Goal: Information Seeking & Learning: Understand process/instructions

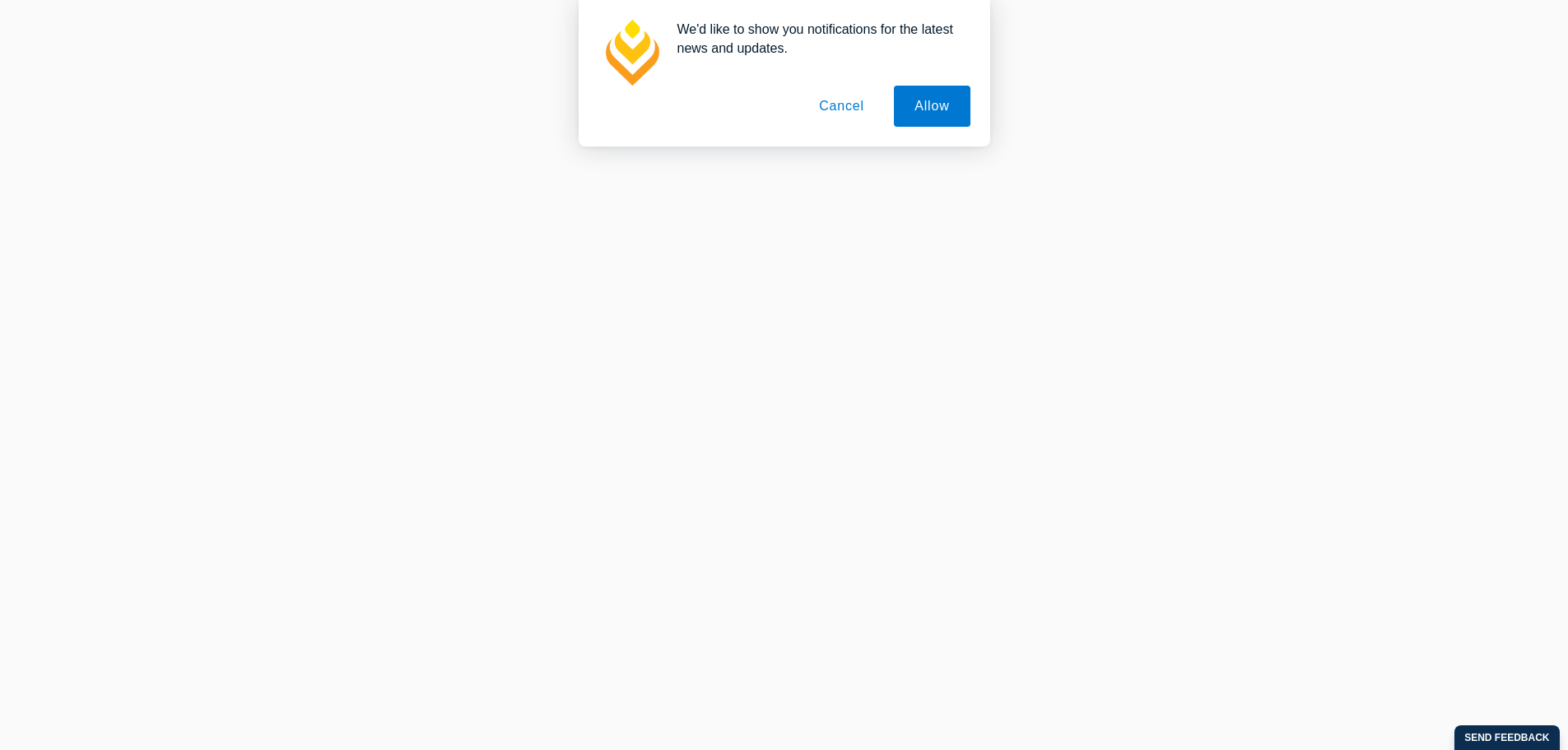
click at [868, 119] on button "Cancel" at bounding box center [841, 106] width 86 height 41
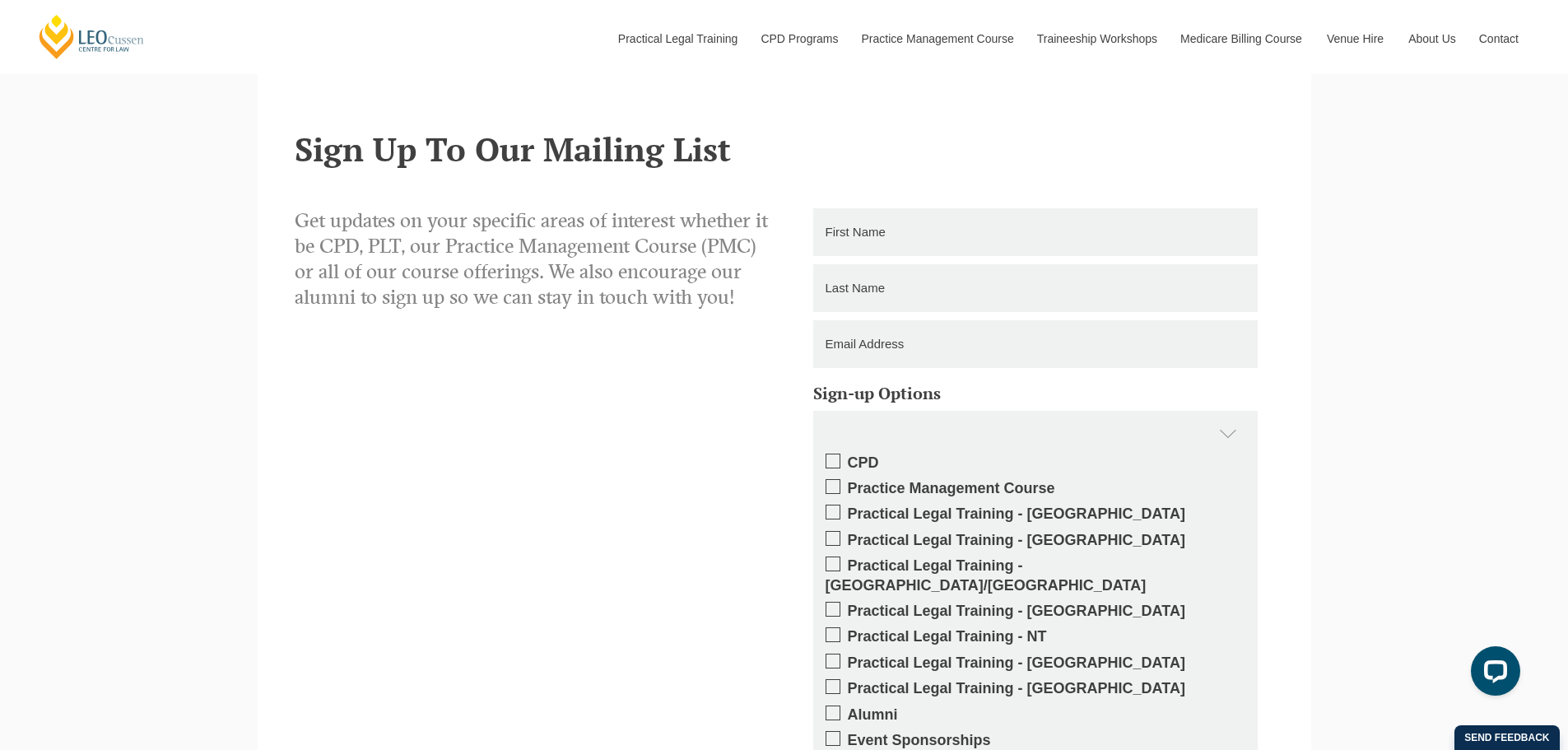
scroll to position [1730, 0]
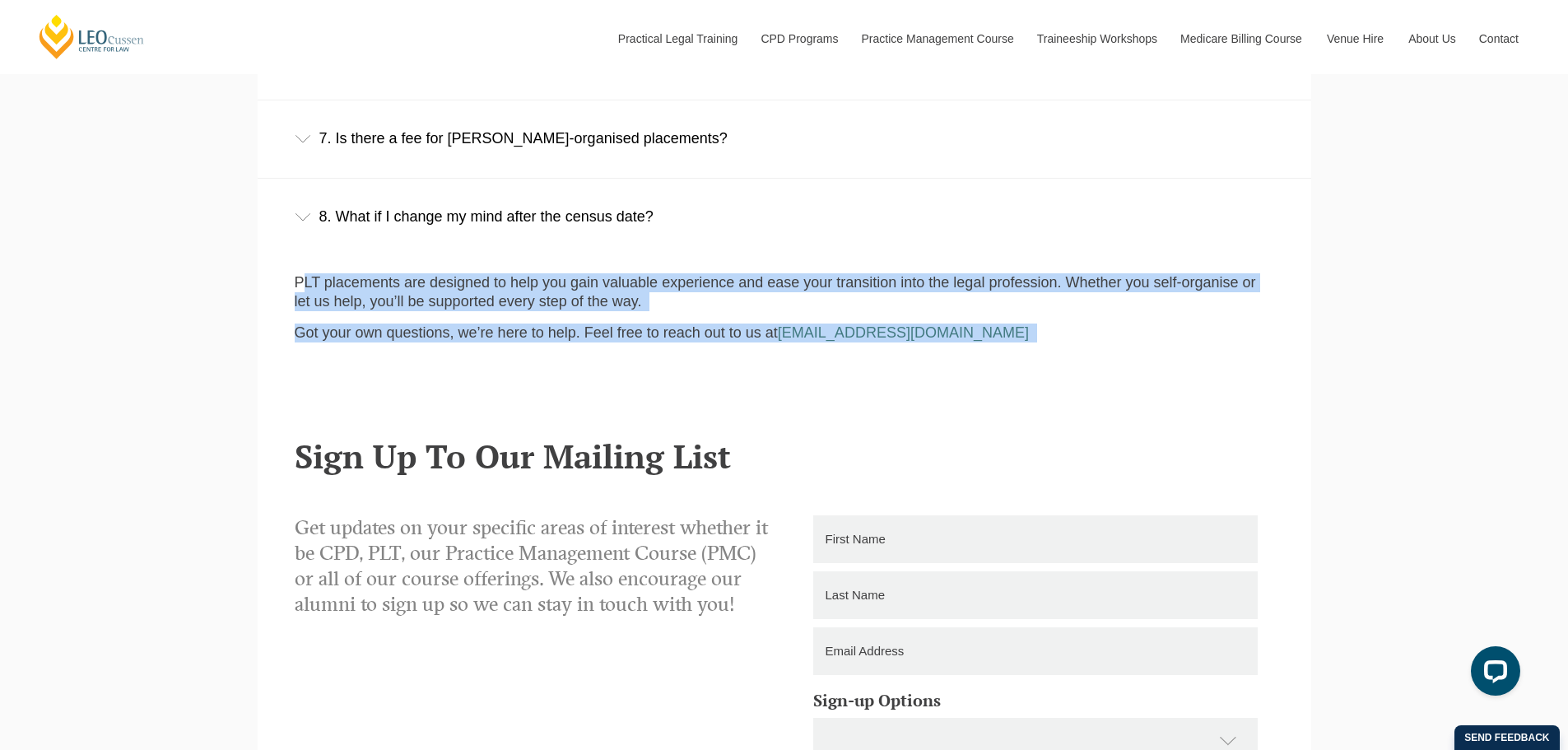
drag, startPoint x: 307, startPoint y: 287, endPoint x: 948, endPoint y: 360, distance: 645.1
click at [948, 360] on section "PLT placements are designed to help you gain valuable experience and ease your …" at bounding box center [784, 327] width 1054 height 140
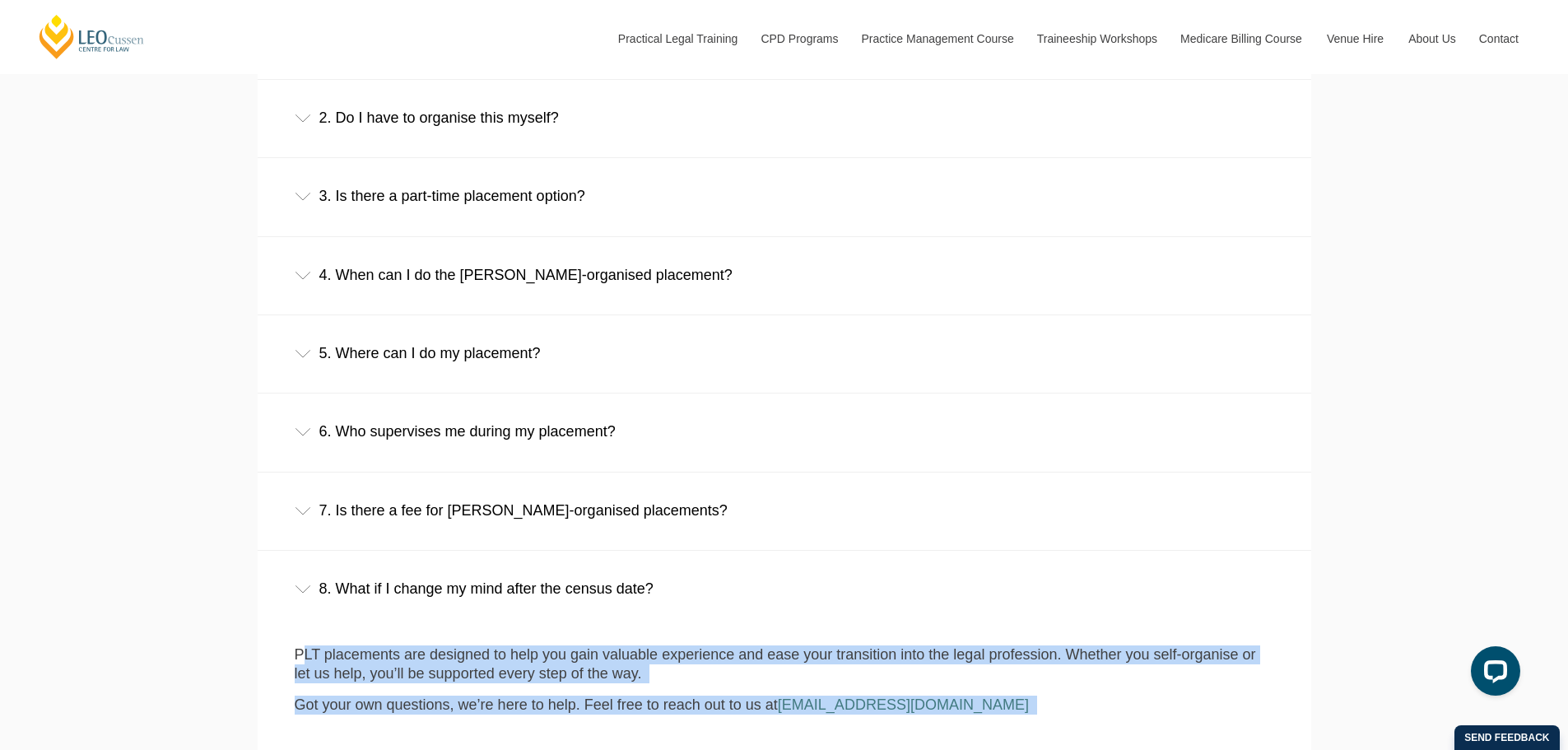
scroll to position [1153, 0]
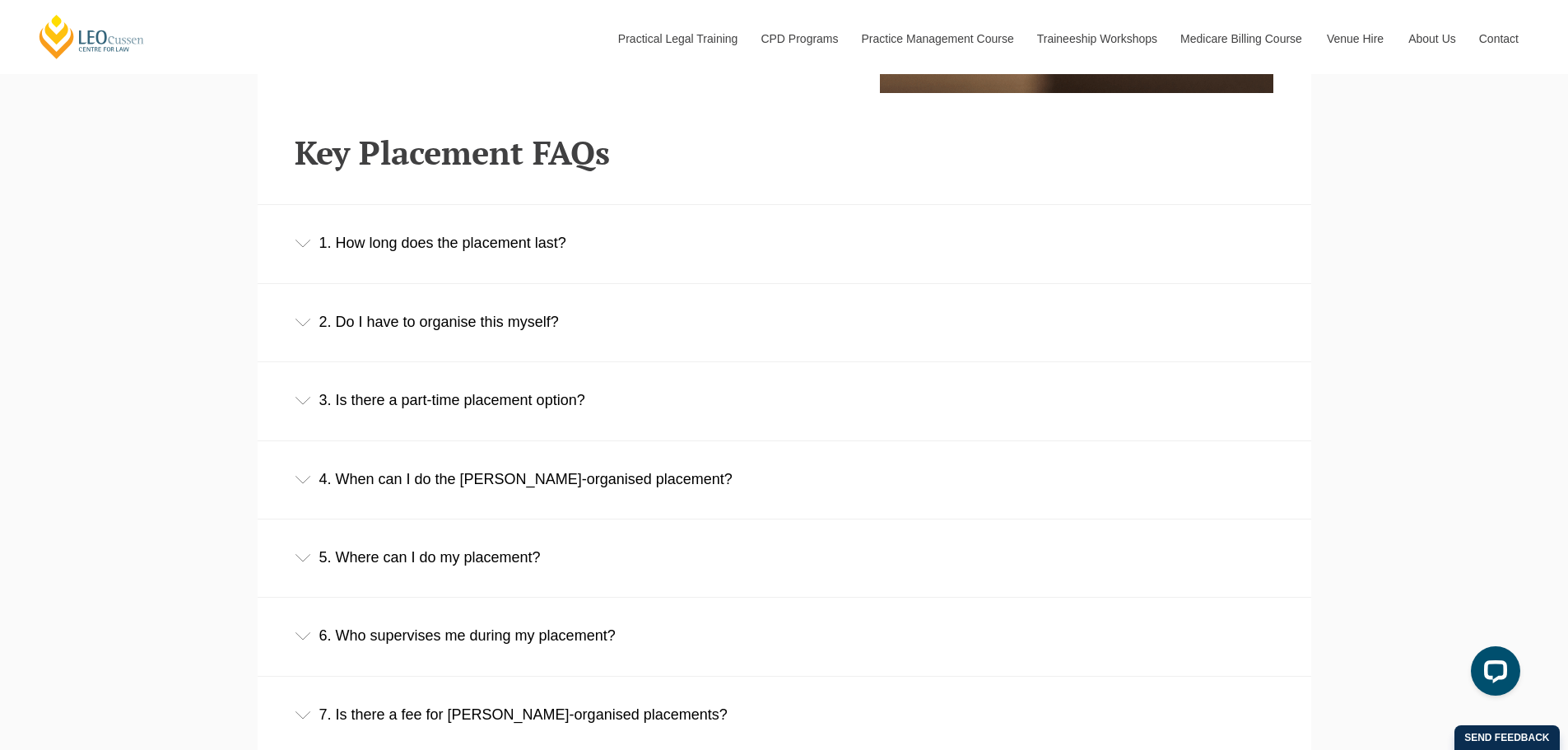
click at [558, 335] on div "2. Do I have to organise this myself?" at bounding box center [784, 323] width 1054 height 77
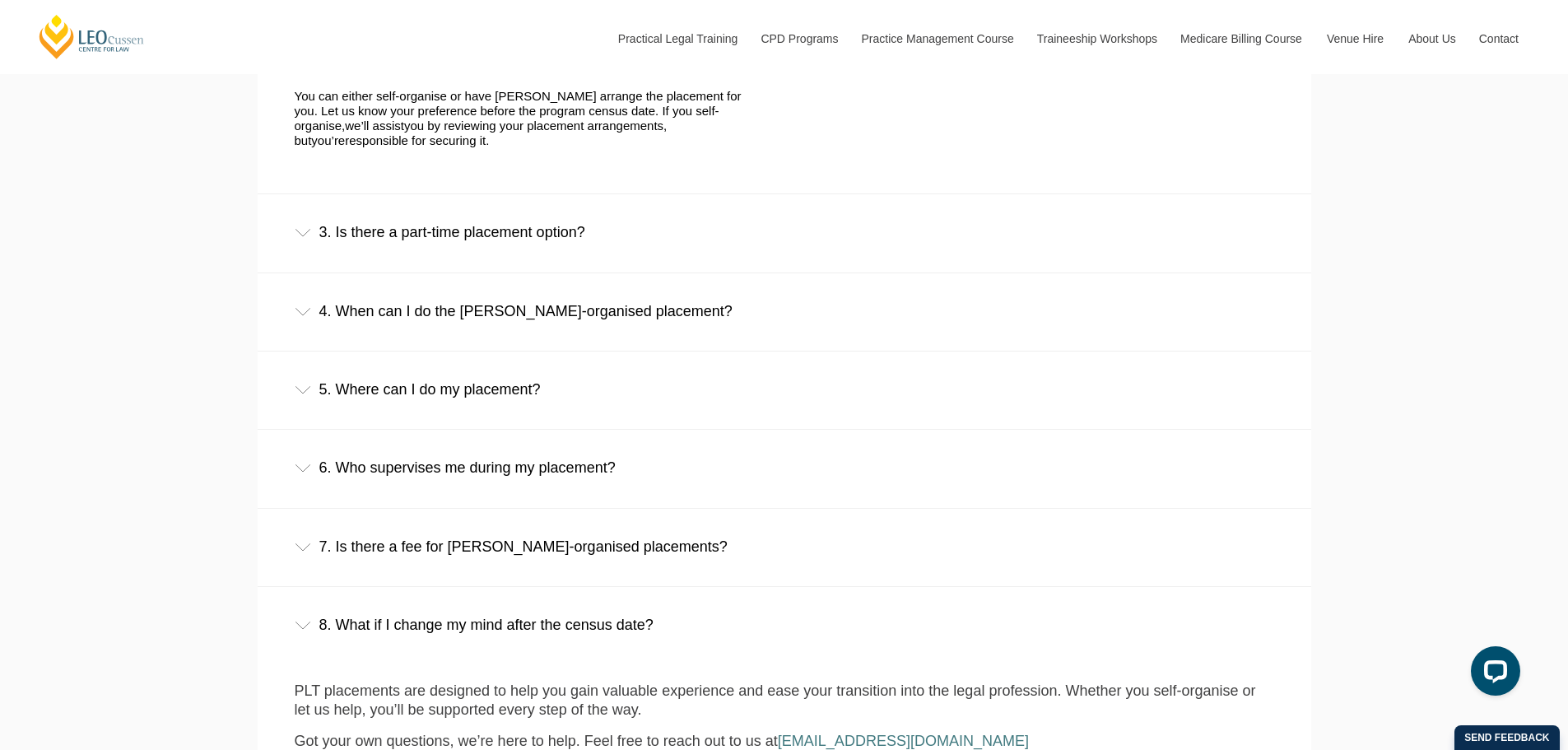
scroll to position [1482, 0]
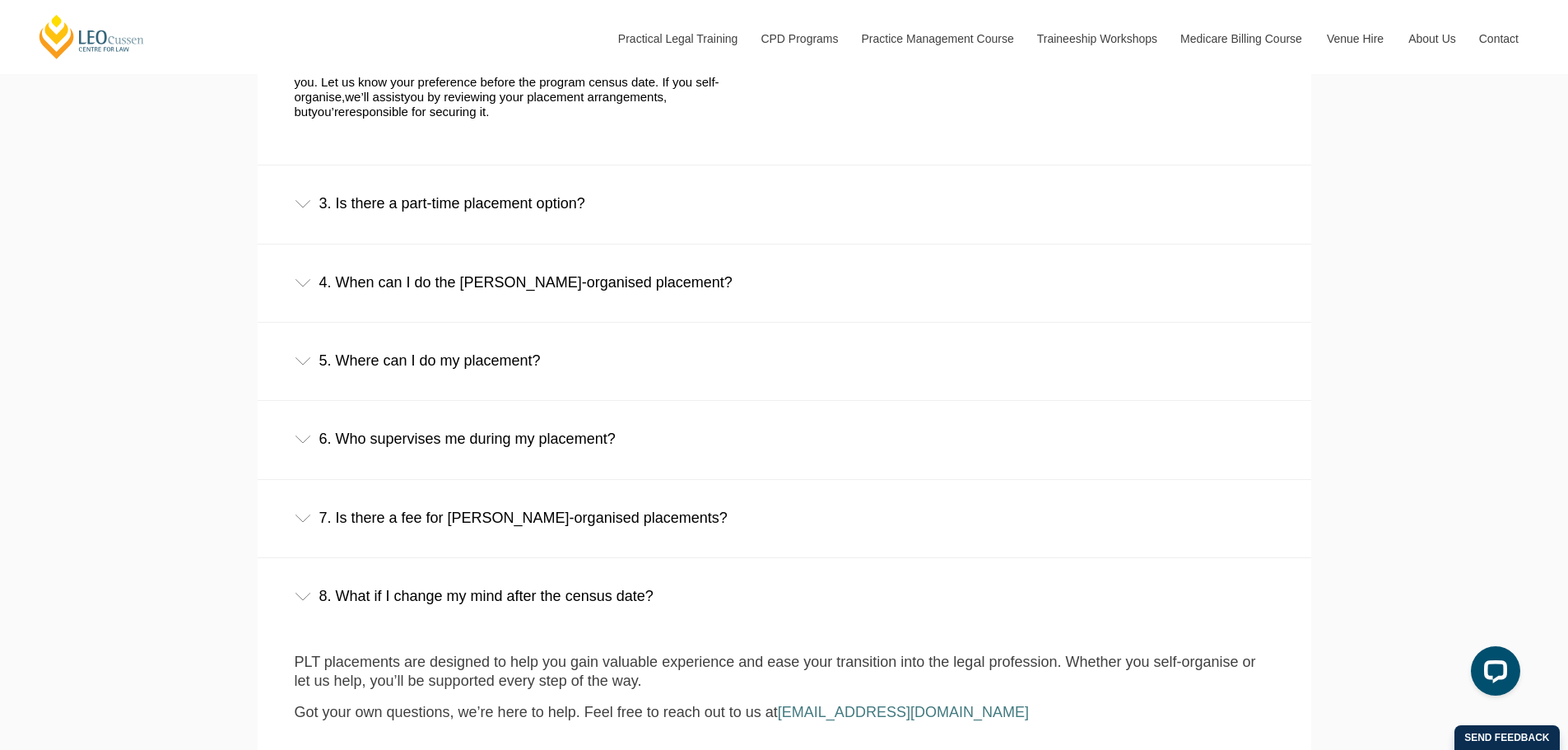
click at [642, 387] on div "5. Where can I do my placement?" at bounding box center [784, 361] width 1054 height 77
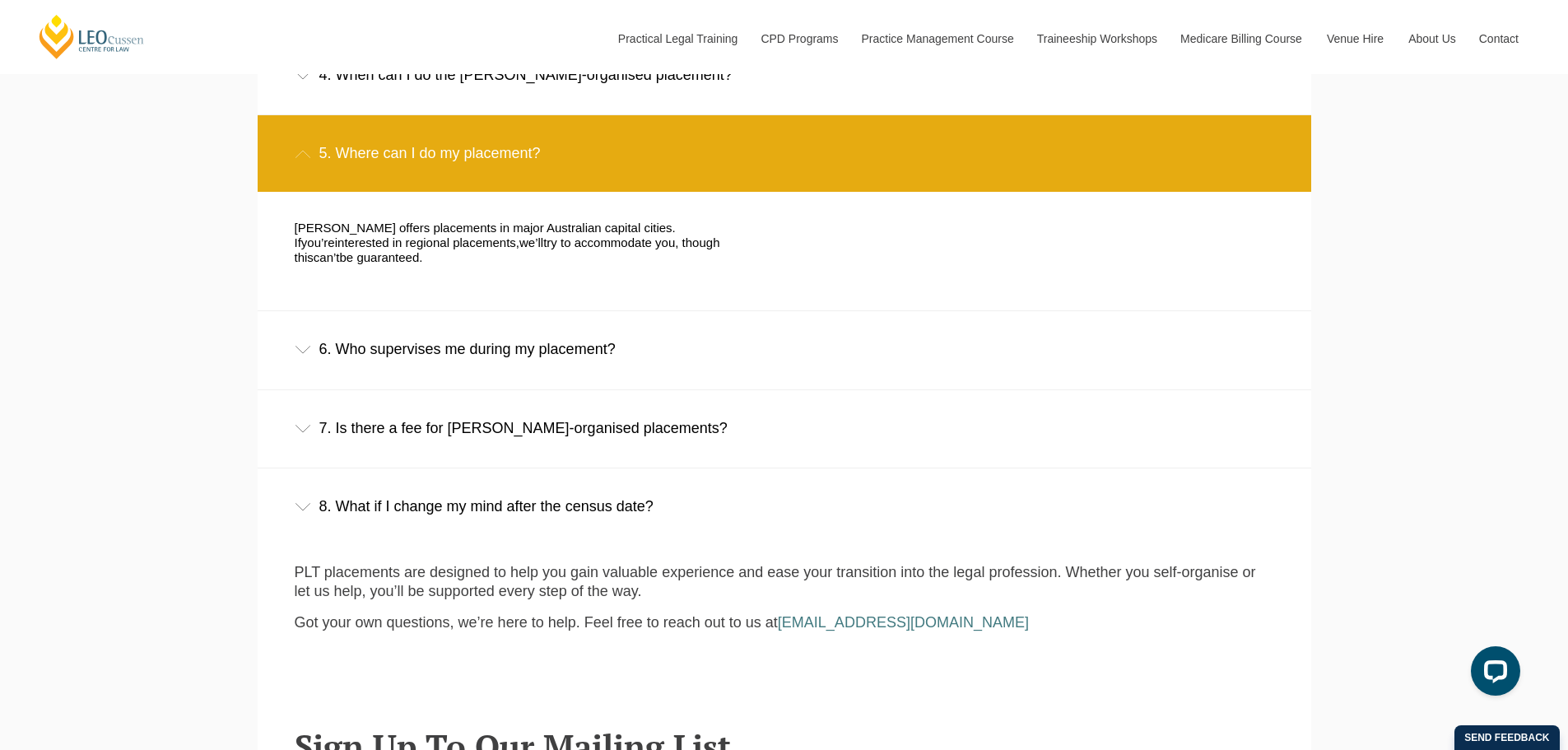
scroll to position [1730, 0]
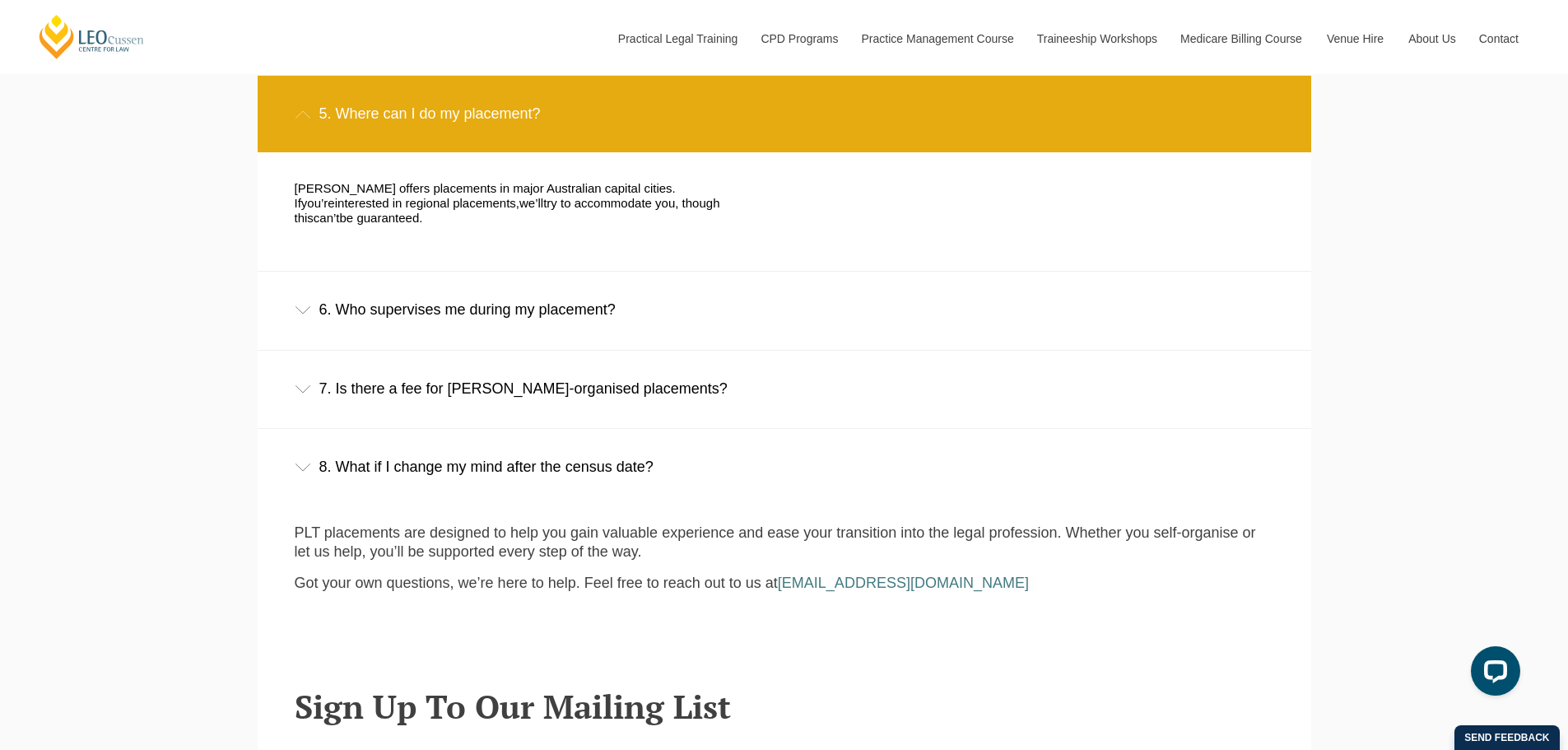
click at [634, 383] on div "7. Is there a fee for Leo Cussen-organised placements?" at bounding box center [784, 389] width 1054 height 77
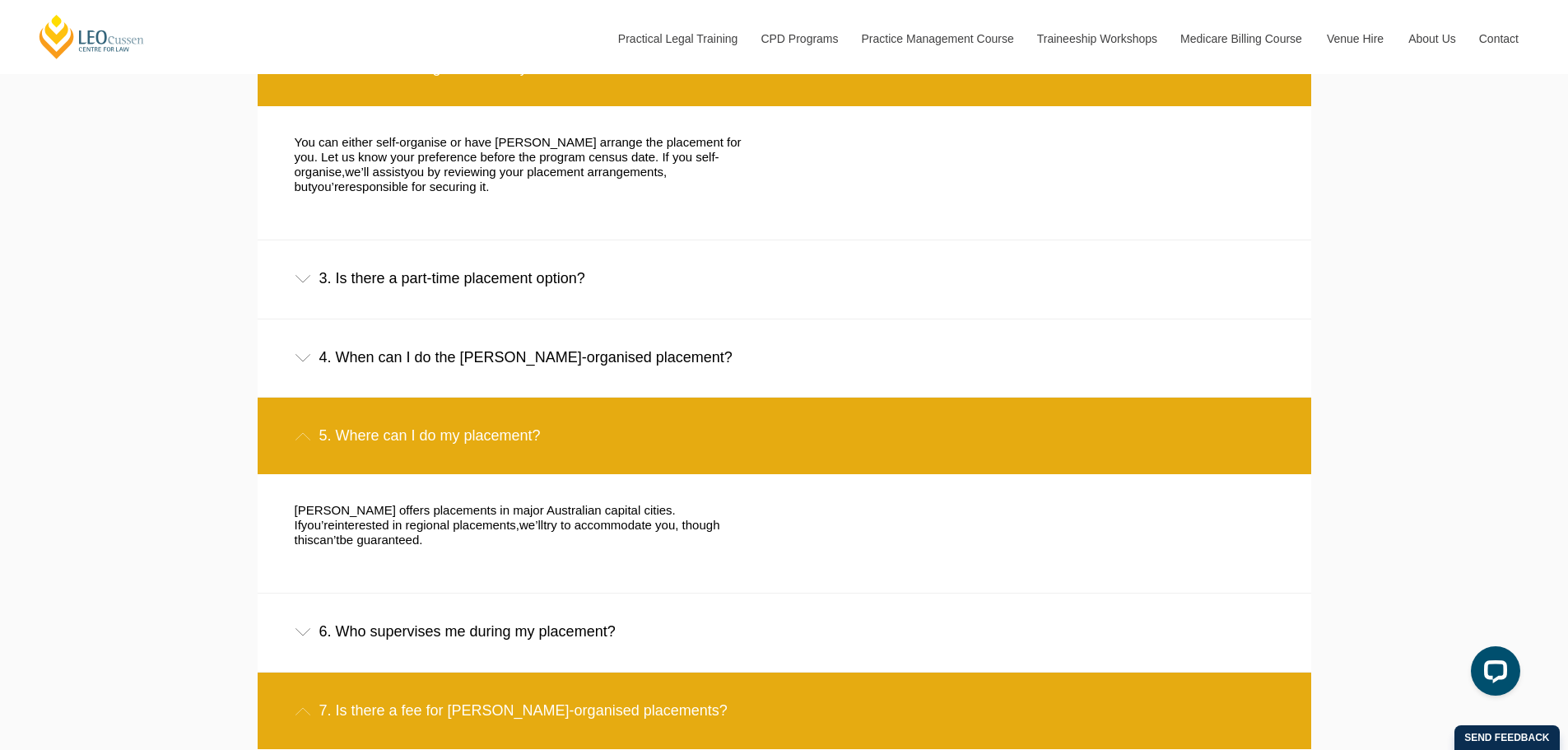
scroll to position [1400, 0]
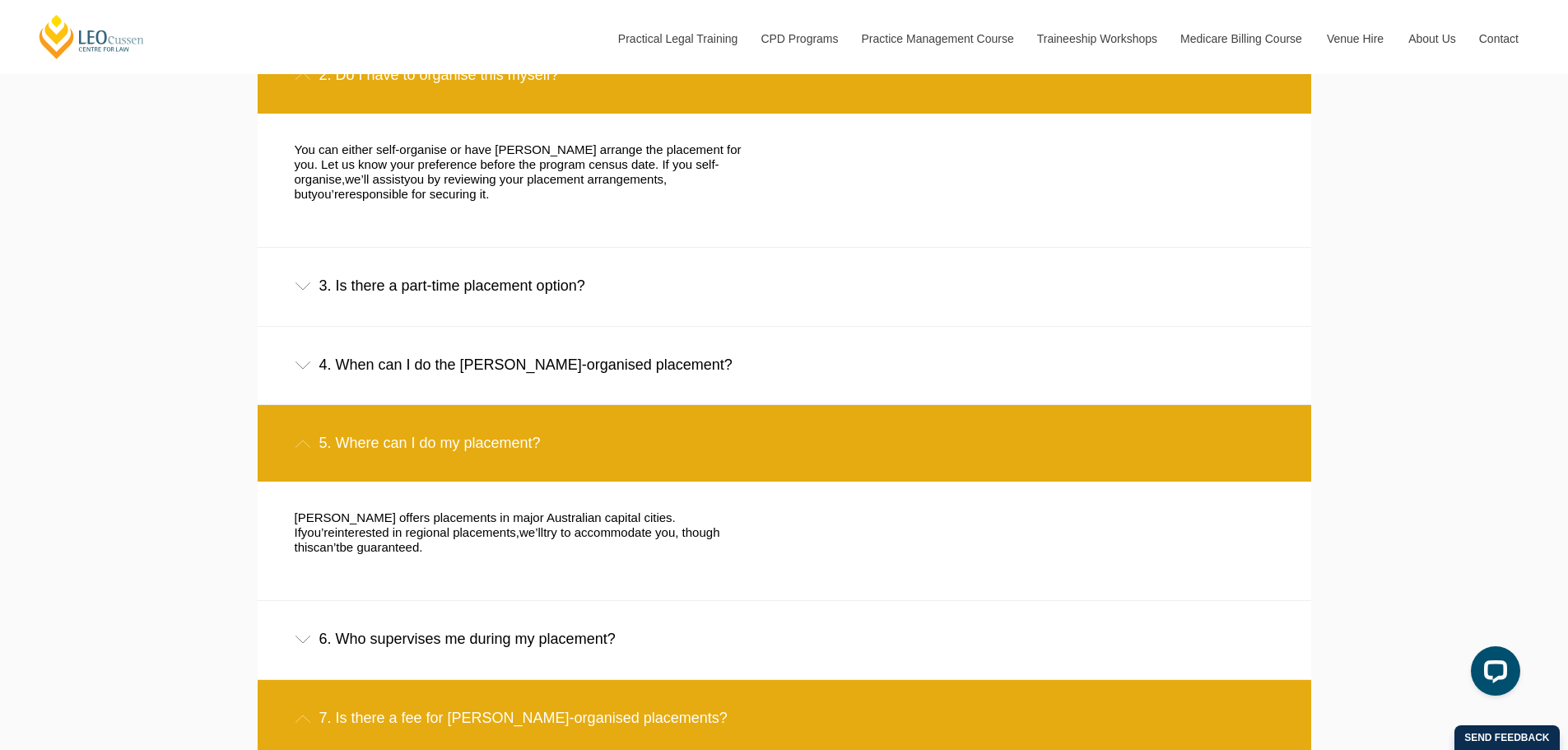
click at [632, 317] on div "3. Is there a part-time placement option?" at bounding box center [784, 286] width 1054 height 77
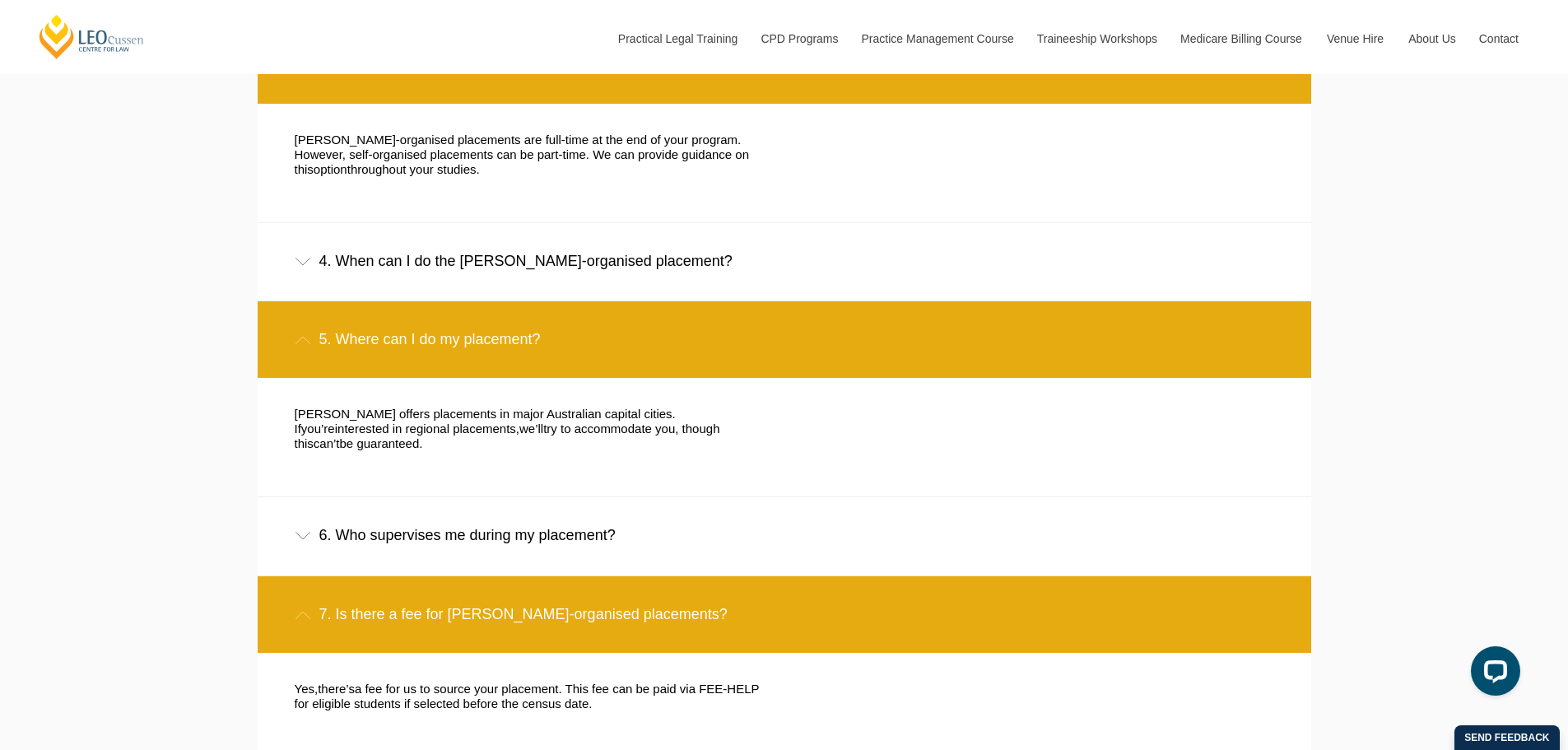
scroll to position [1647, 0]
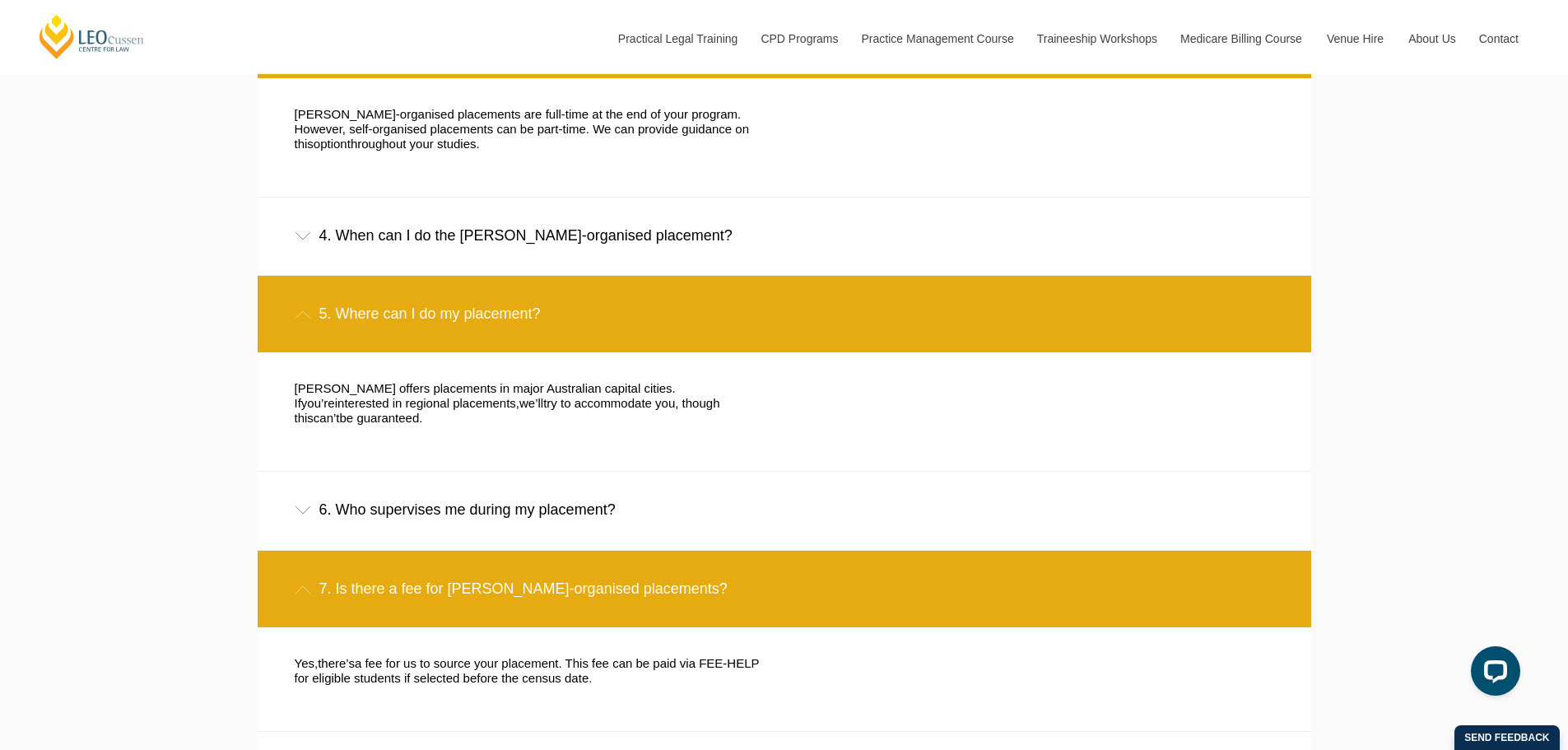
click at [615, 243] on div "4. When can I do the Leo Cussen-organised placement?" at bounding box center [784, 236] width 1054 height 77
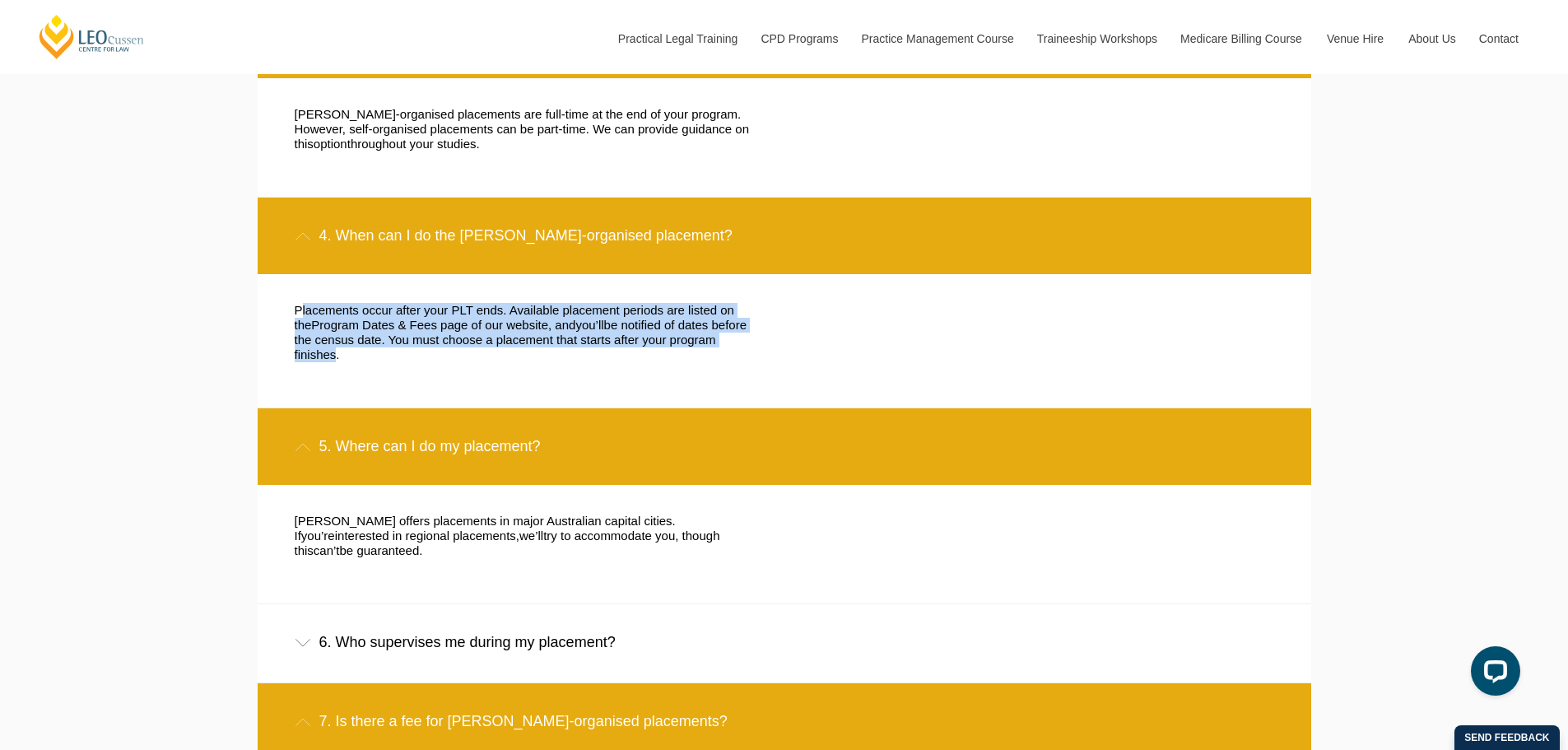
drag, startPoint x: 293, startPoint y: 316, endPoint x: 731, endPoint y: 348, distance: 439.2
click at [731, 348] on div "Placements occur after your PLT ends. Available placement periods are listed on…" at bounding box center [527, 340] width 490 height 76
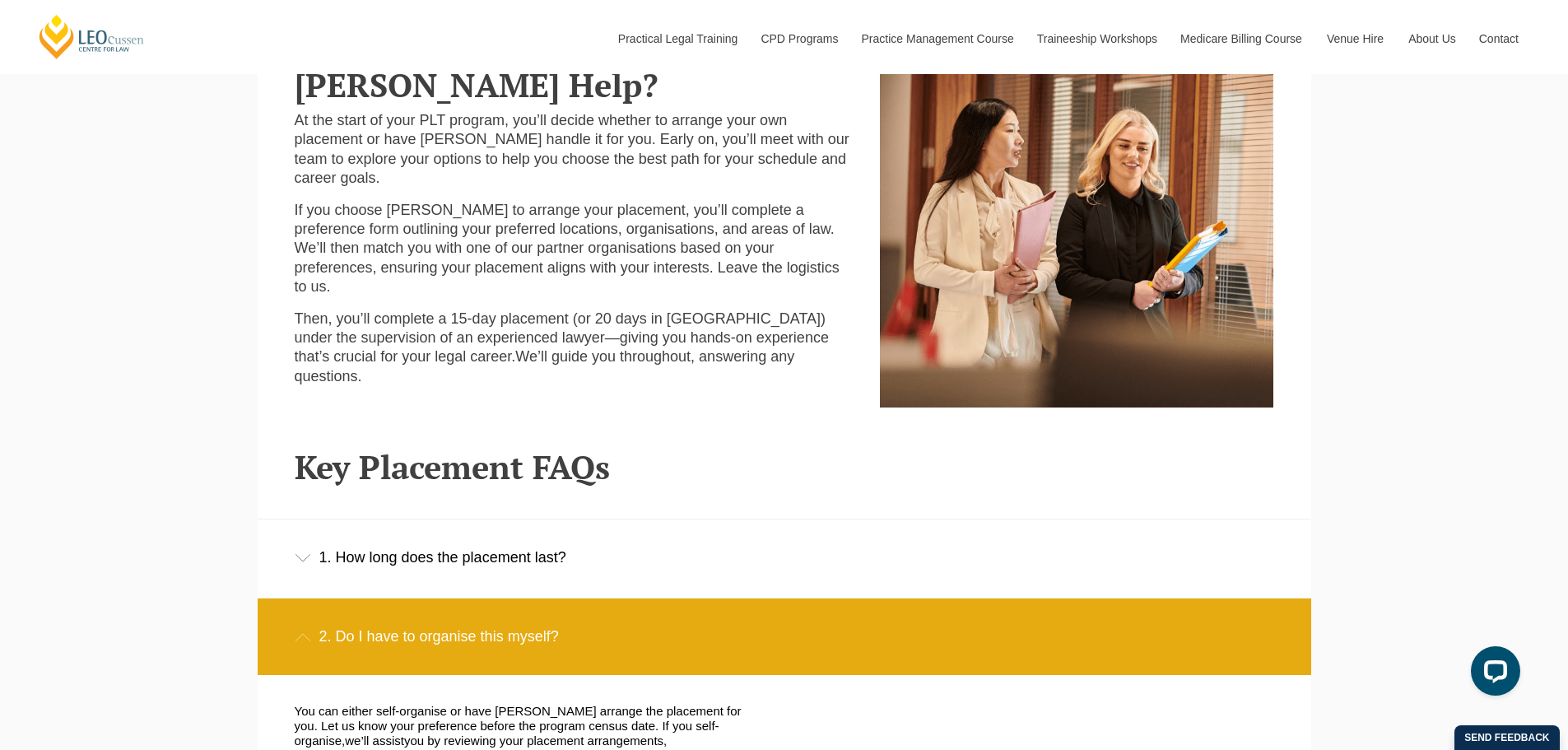
scroll to position [577, 0]
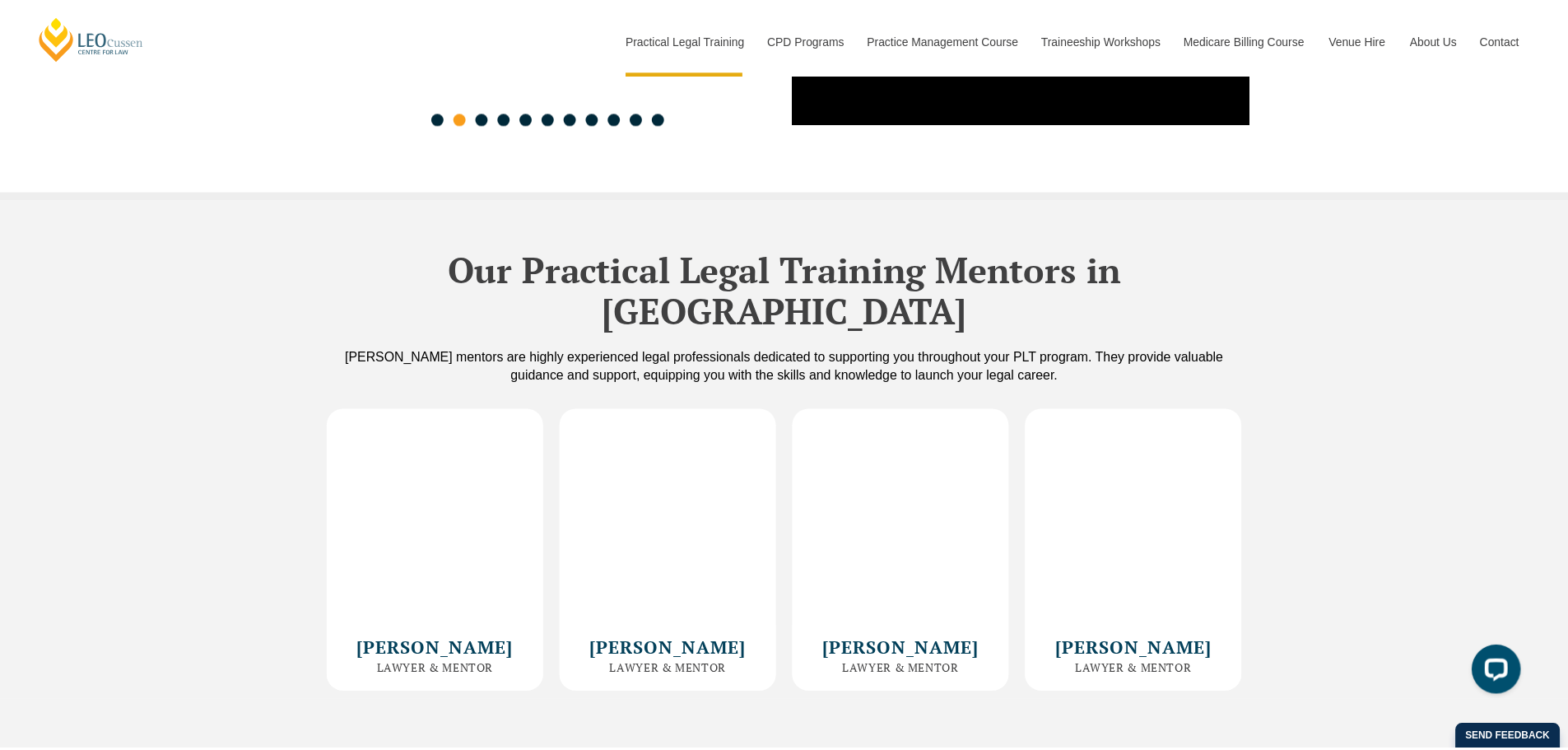
scroll to position [4282, 0]
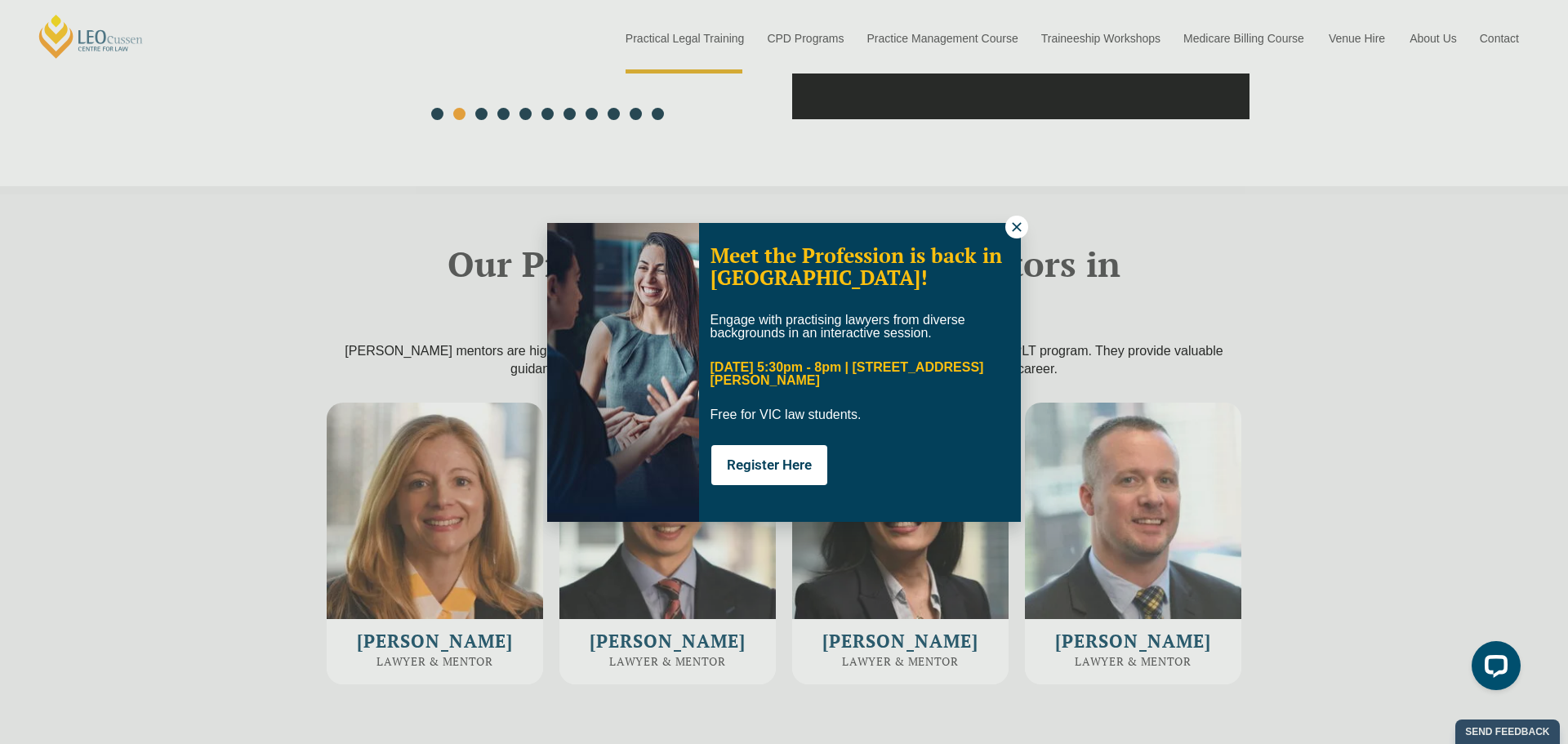
click at [1032, 234] on div "Meet the Profession is back in [GEOGRAPHIC_DATA]! Engage with practising lawyer…" at bounding box center [784, 372] width 1568 height 744
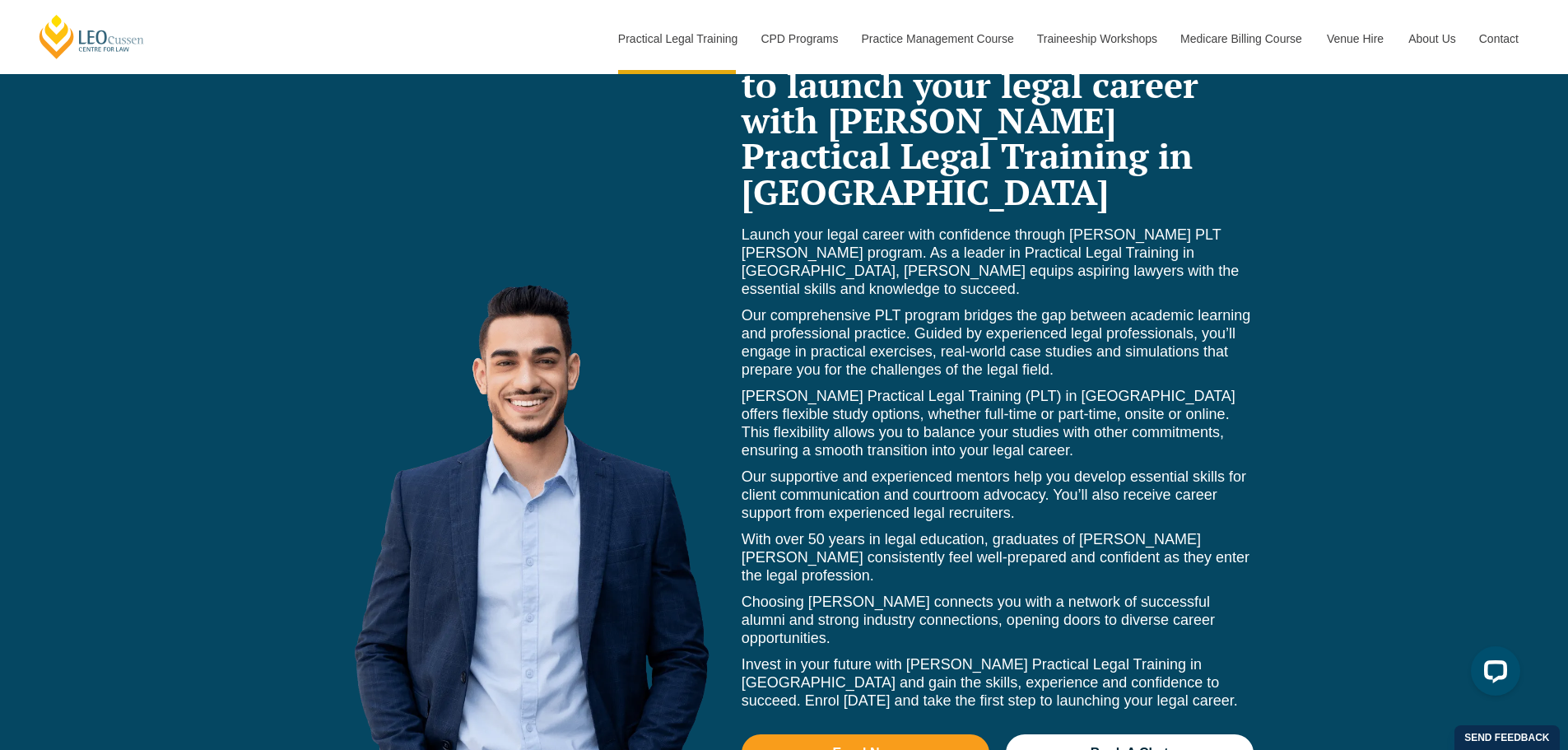
scroll to position [6999, 0]
